Goal: Transaction & Acquisition: Obtain resource

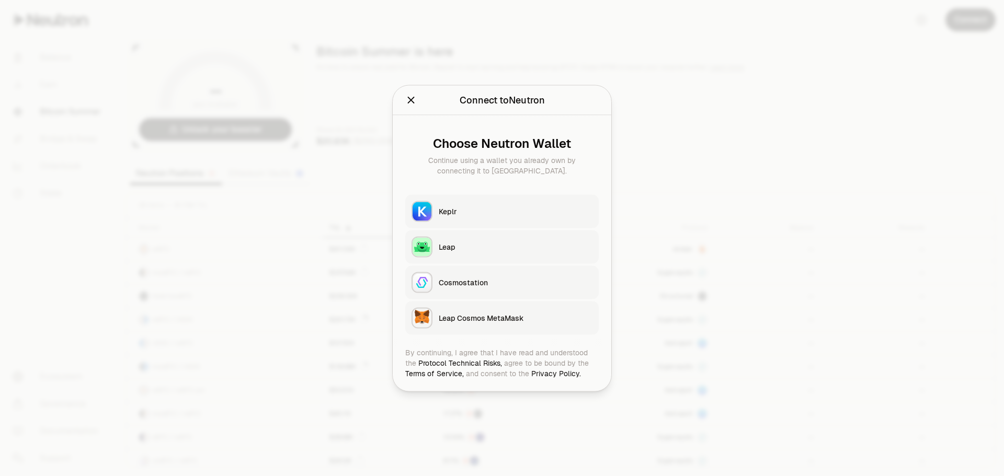
click at [459, 209] on div "Keplr" at bounding box center [516, 211] width 154 height 10
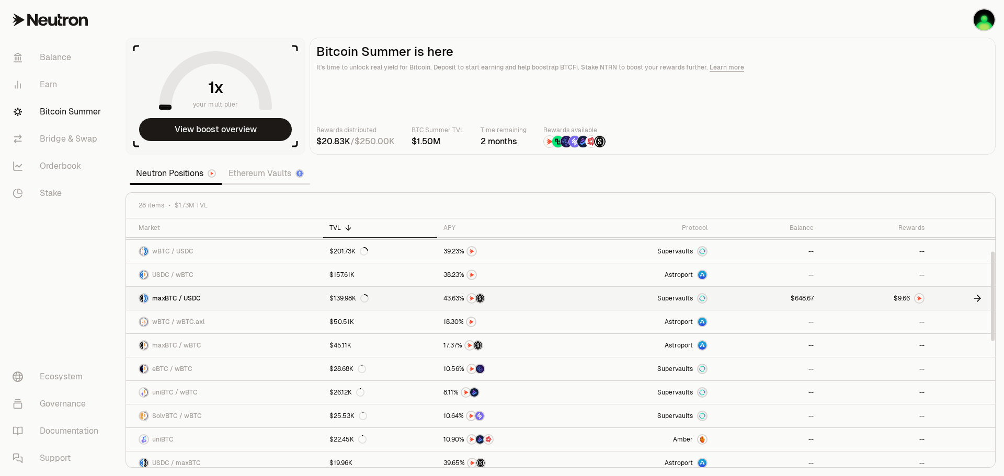
scroll to position [52, 0]
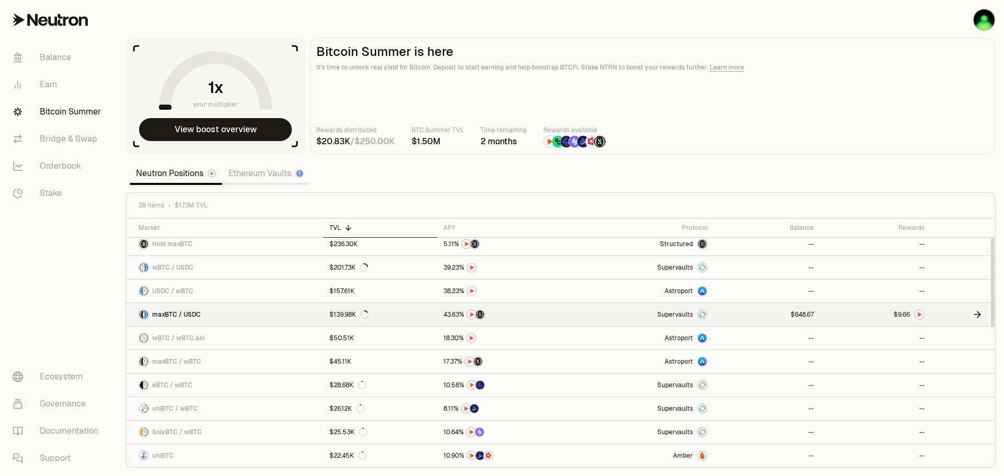
click at [915, 314] on img at bounding box center [919, 315] width 8 height 8
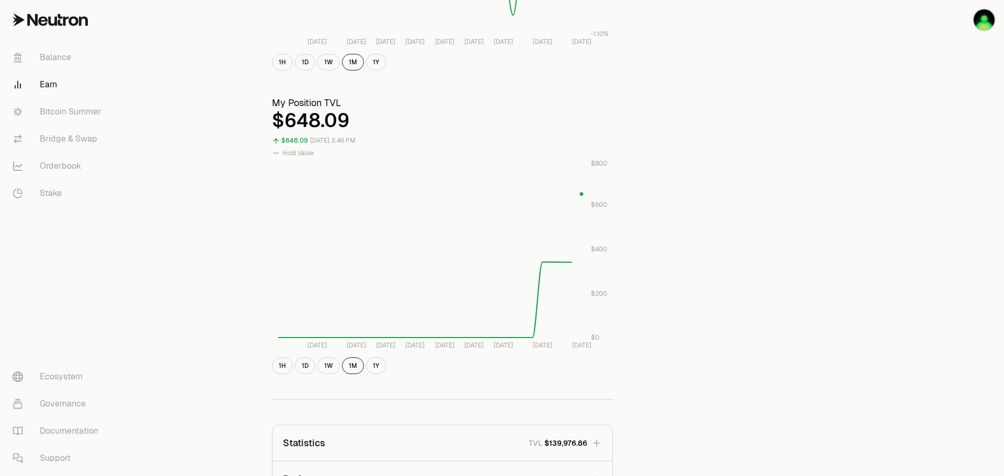
scroll to position [506, 0]
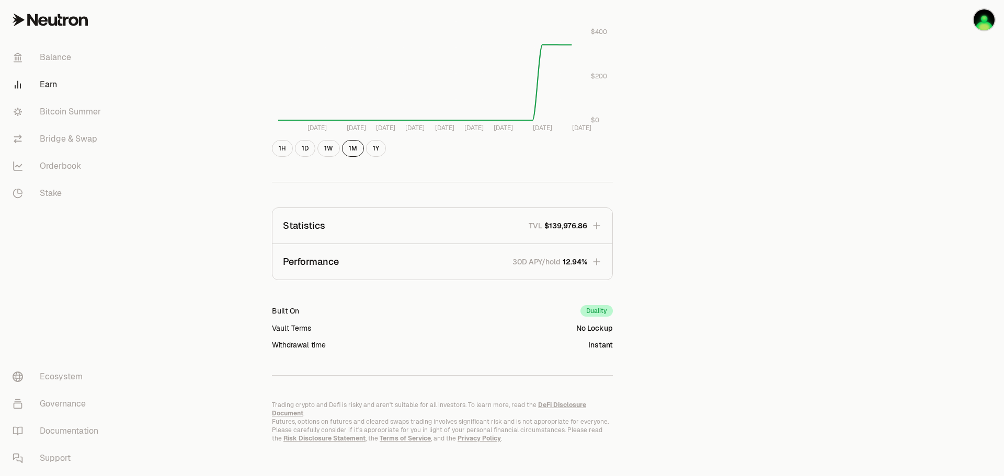
click at [594, 265] on icon "button" at bounding box center [596, 262] width 10 height 10
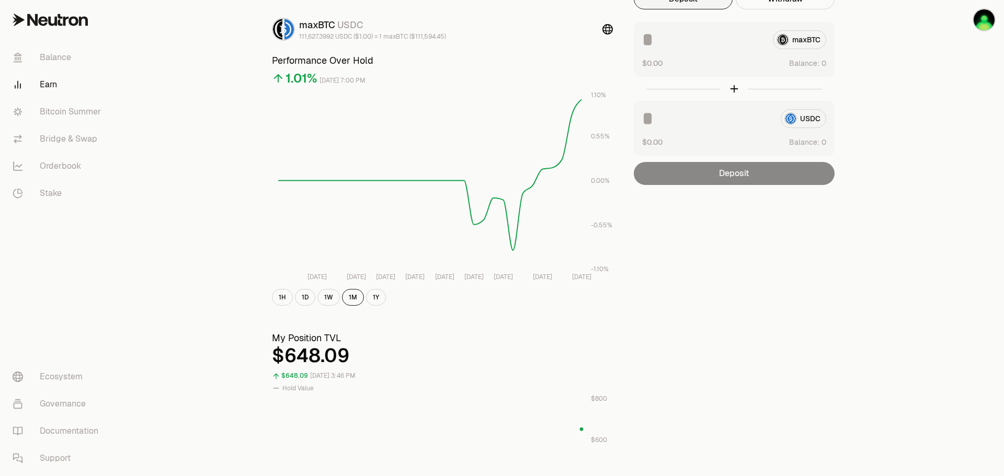
scroll to position [0, 0]
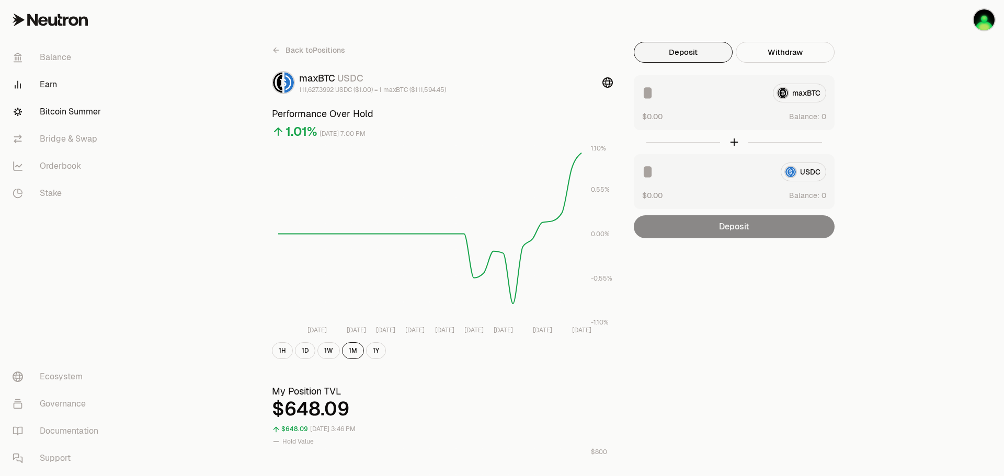
click at [83, 112] on link "Bitcoin Summer" at bounding box center [58, 111] width 109 height 27
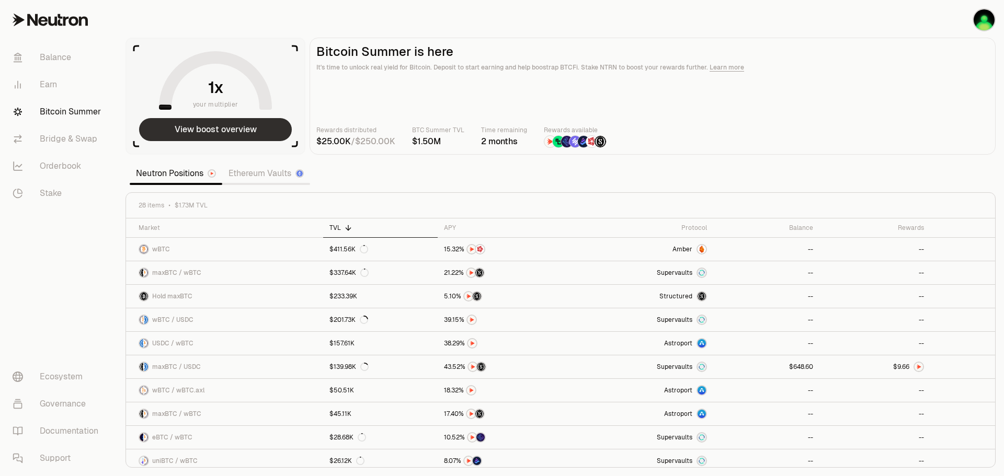
click at [253, 130] on button "View boost overview" at bounding box center [215, 129] width 153 height 23
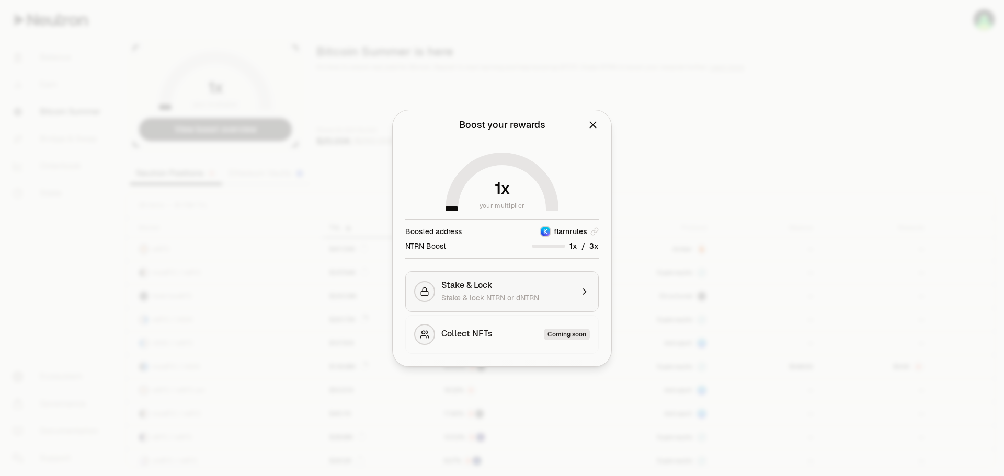
click at [517, 294] on span "Stake & lock NTRN or dNTRN" at bounding box center [490, 297] width 98 height 9
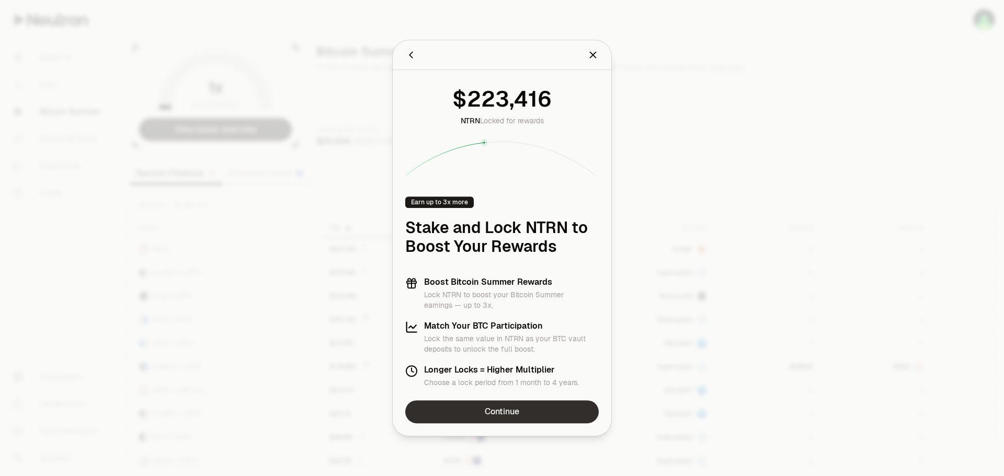
click at [534, 413] on link "Continue" at bounding box center [502, 412] width 194 height 23
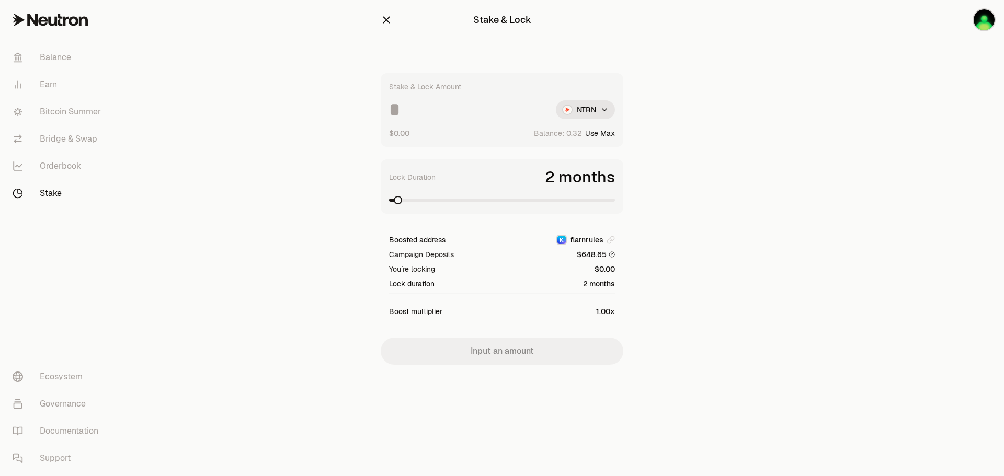
click at [409, 103] on input at bounding box center [468, 109] width 158 height 19
click at [419, 90] on div "Stake & Lock Amount" at bounding box center [425, 87] width 72 height 10
click at [387, 23] on icon "button" at bounding box center [387, 20] width 12 height 12
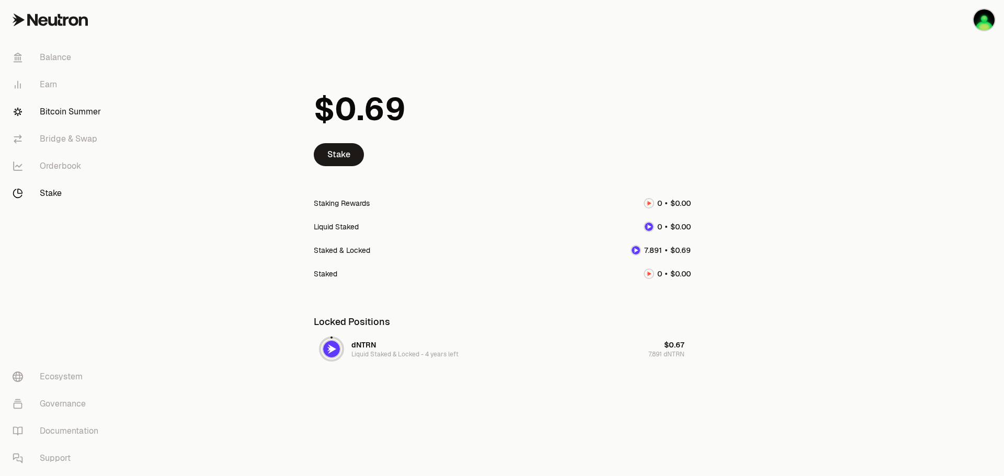
click at [69, 109] on link "Bitcoin Summer" at bounding box center [58, 111] width 109 height 27
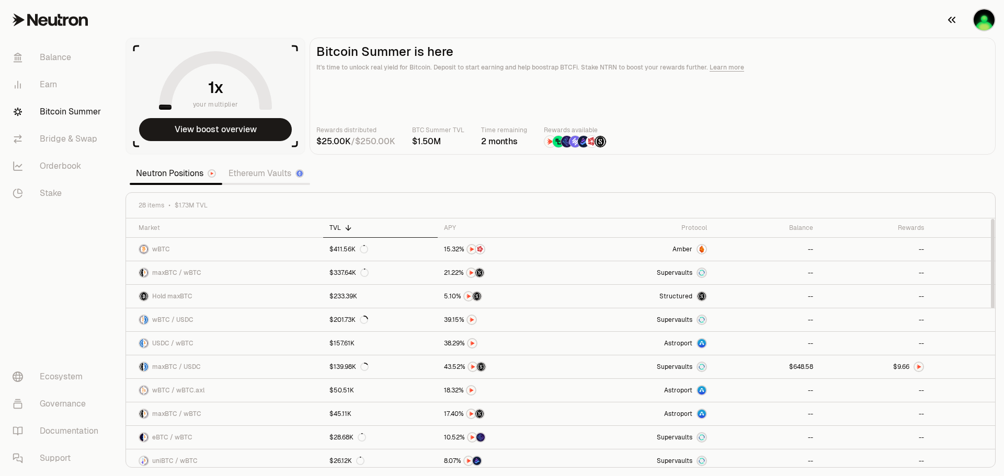
click at [989, 24] on img "button" at bounding box center [984, 19] width 21 height 21
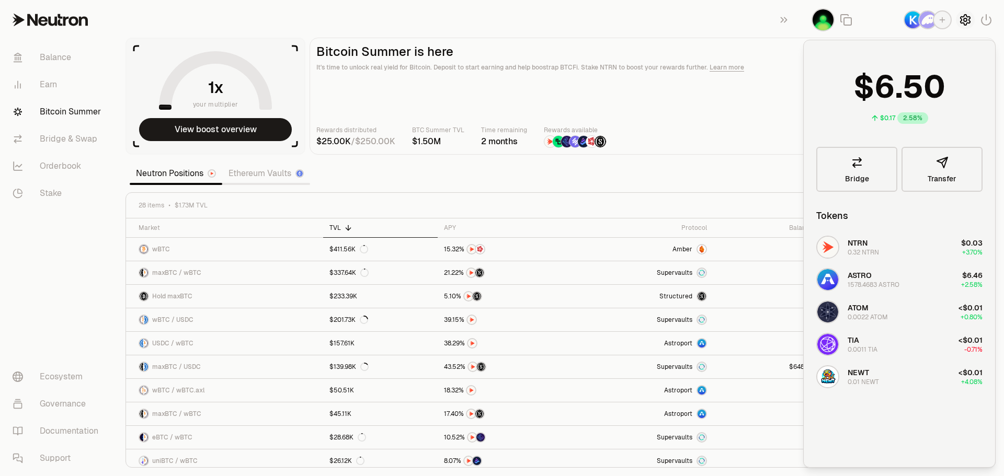
click at [966, 19] on icon "button" at bounding box center [965, 20] width 4 height 4
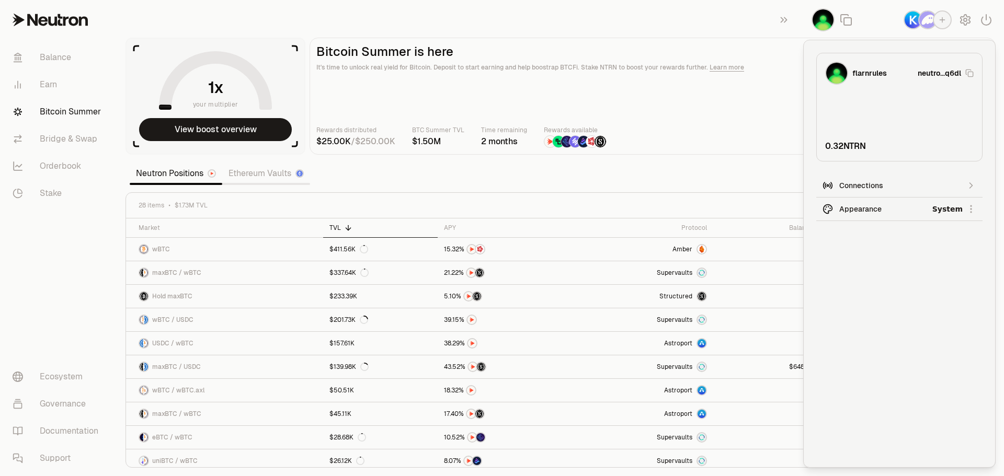
click at [824, 21] on img "button" at bounding box center [823, 19] width 21 height 21
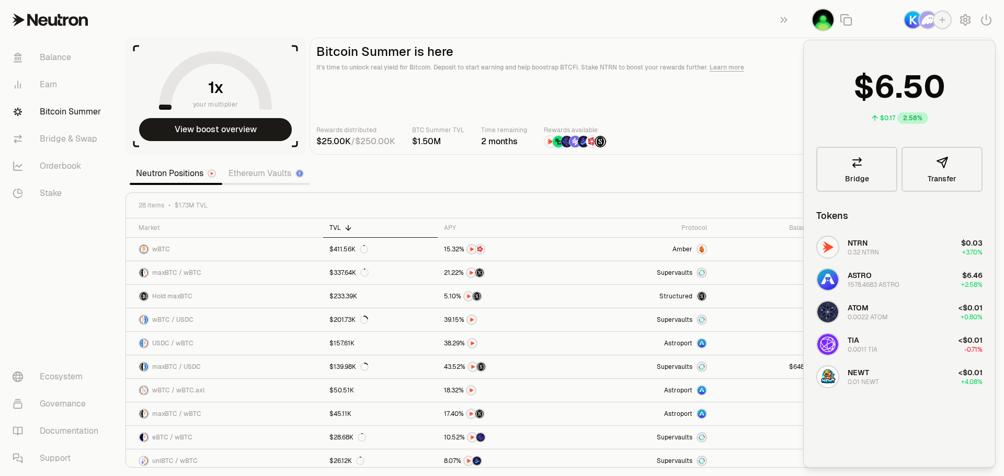
click at [768, 182] on section "your multiplier View boost overview Bitcoin Summer is here It's time to unlock …" at bounding box center [560, 238] width 887 height 476
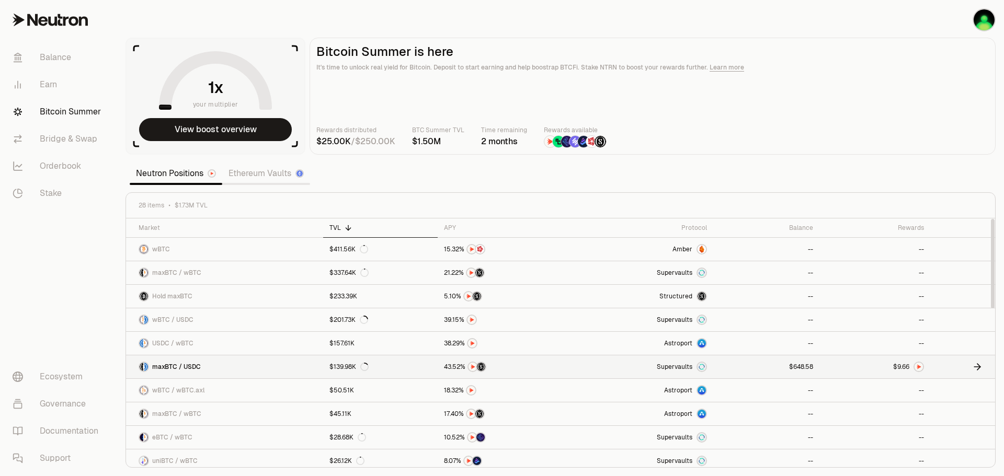
click at [980, 366] on icon at bounding box center [978, 367] width 3 height 6
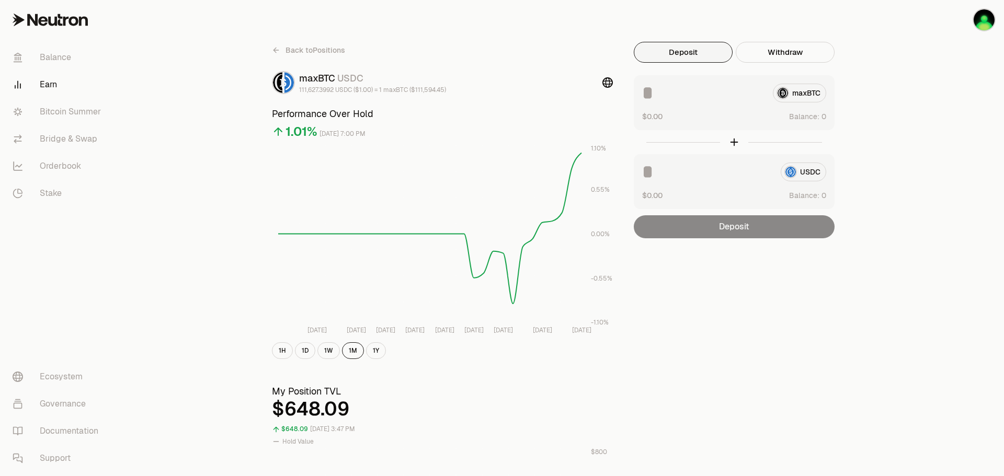
click at [297, 49] on span "Back to Positions" at bounding box center [316, 50] width 60 height 10
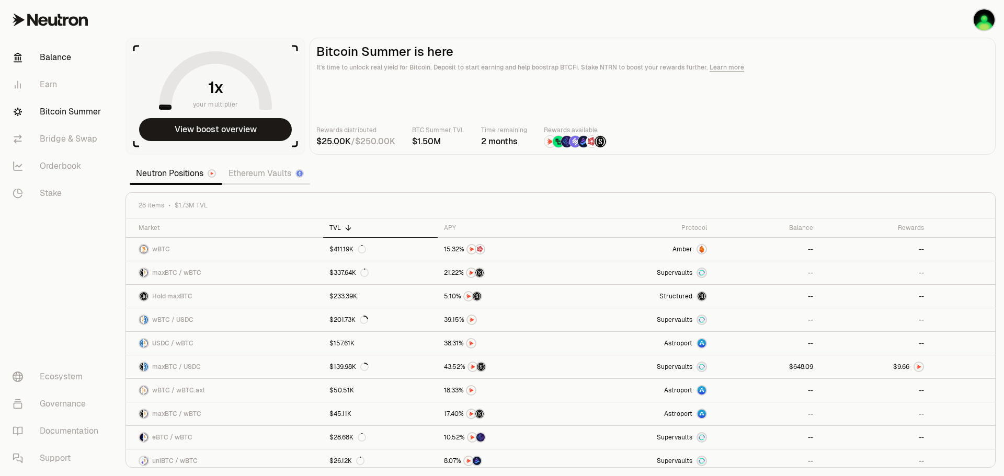
click at [68, 54] on link "Balance" at bounding box center [58, 57] width 109 height 27
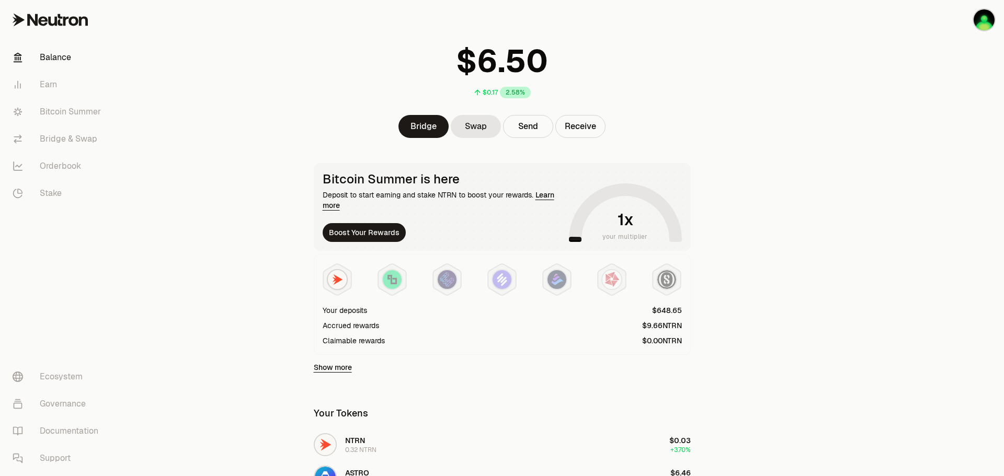
scroll to position [105, 0]
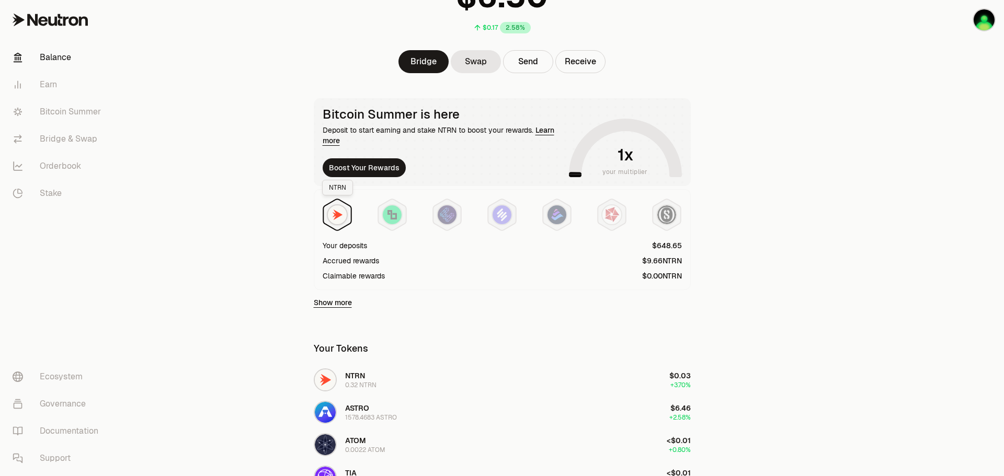
click at [336, 217] on img at bounding box center [337, 215] width 19 height 19
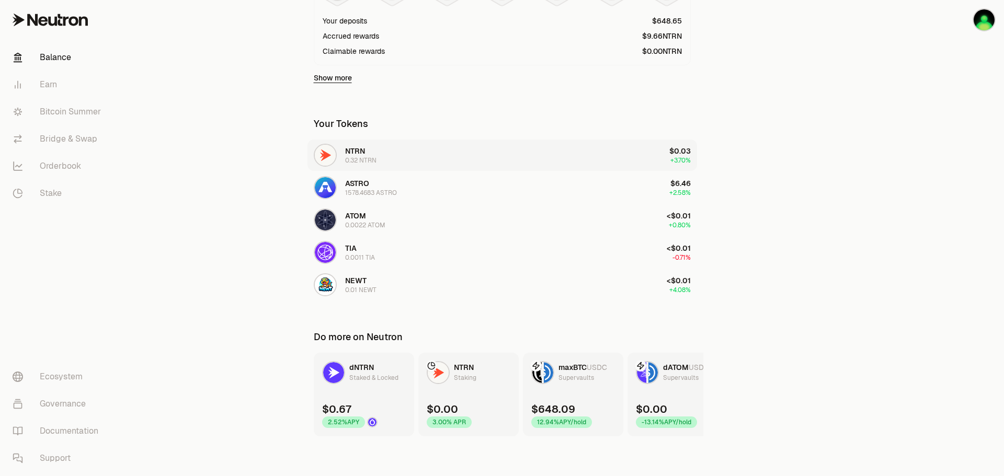
scroll to position [332, 0]
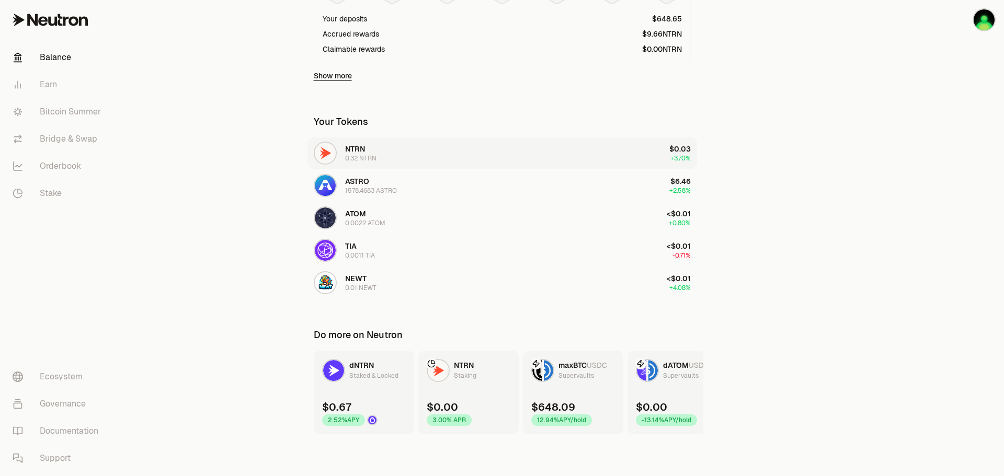
click at [393, 147] on button "NTRN 0.32 NTRN $0.03 +3.70%" at bounding box center [503, 153] width 390 height 31
click at [386, 157] on button "NTRN 0.32 NTRN $0.03 +3.70%" at bounding box center [503, 153] width 390 height 31
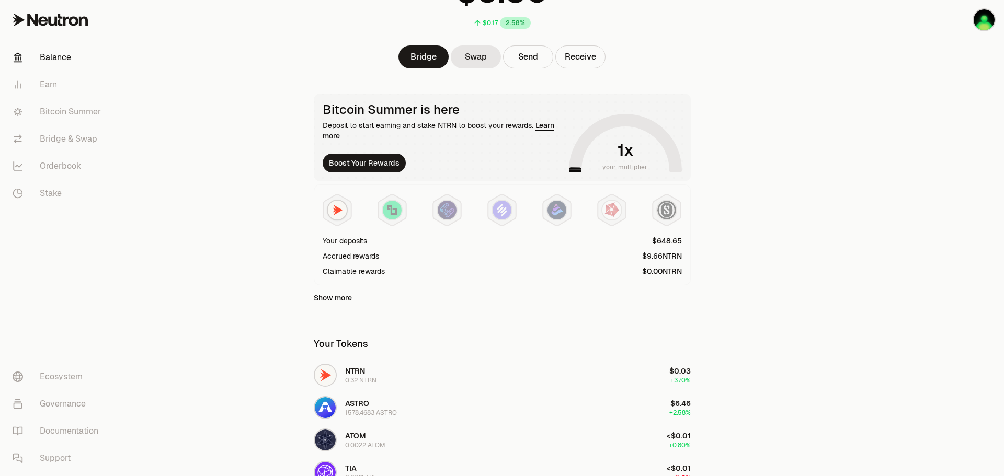
scroll to position [70, 0]
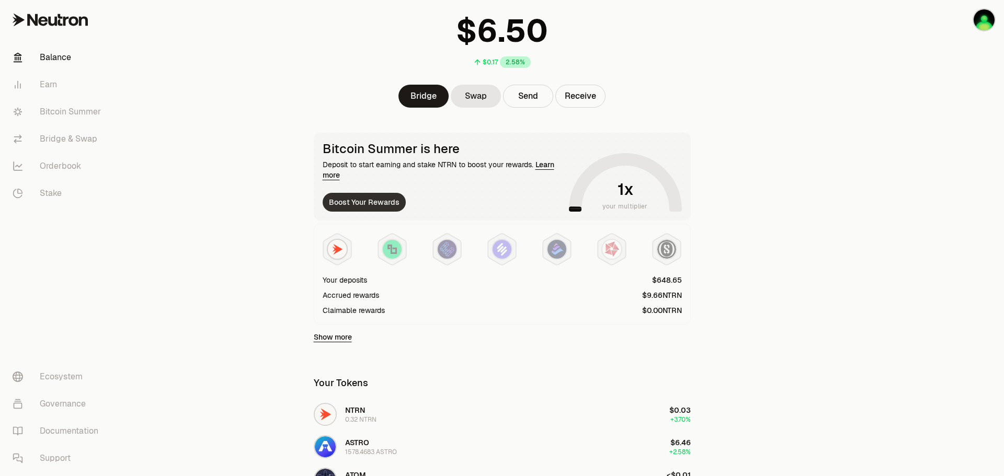
click at [381, 200] on button "Boost Your Rewards" at bounding box center [364, 202] width 83 height 19
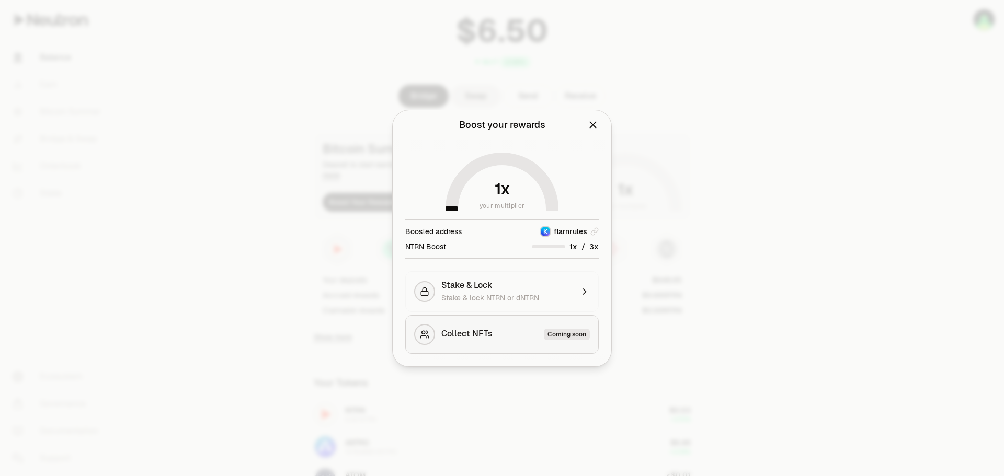
click at [523, 329] on div "Collect NFTs Coming soon" at bounding box center [515, 335] width 149 height 12
click at [270, 230] on div at bounding box center [502, 238] width 1004 height 476
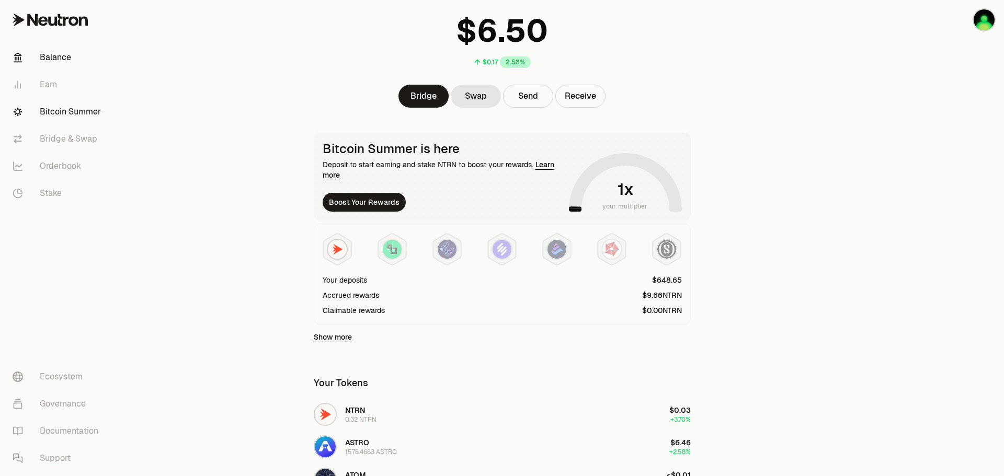
click at [96, 122] on link "Bitcoin Summer" at bounding box center [58, 111] width 109 height 27
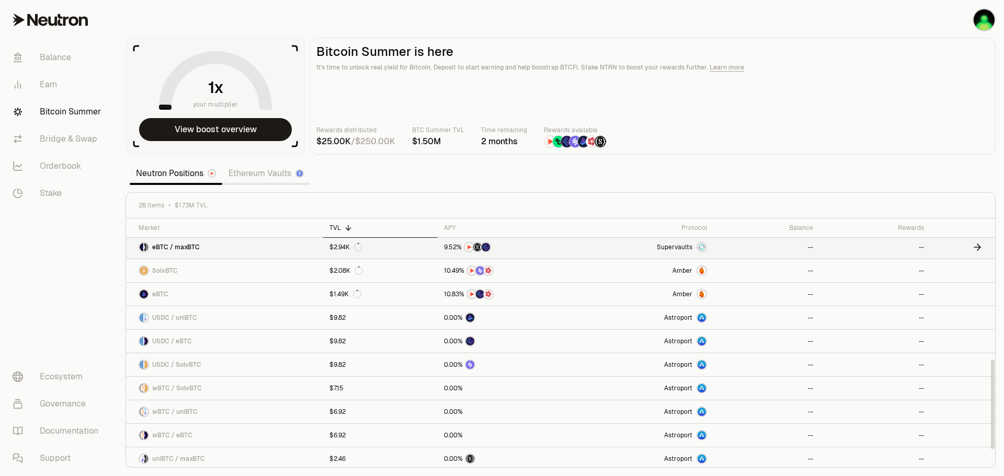
scroll to position [324, 0]
